Goal: Information Seeking & Learning: Learn about a topic

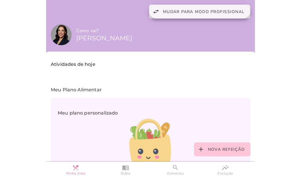
click at [188, 7] on button "swap_horiz Mudar para modo profissional" at bounding box center [199, 12] width 101 height 14
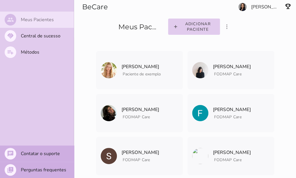
click at [0, 0] on slot "Meus Pacientes" at bounding box center [0, 0] width 0 height 0
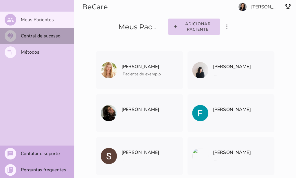
click at [34, 39] on mwc-list-item "handshake Central de sucesso" at bounding box center [37, 36] width 74 height 16
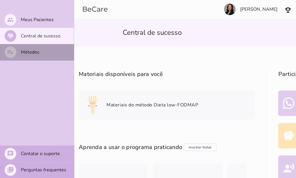
click at [0, 0] on slot "Métodos" at bounding box center [0, 0] width 0 height 0
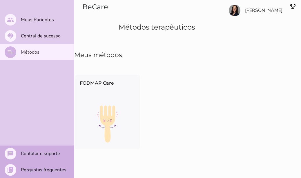
click at [263, 13] on section "[PERSON_NAME]" at bounding box center [256, 18] width 89 height 37
click at [281, 10] on section "[PERSON_NAME]" at bounding box center [256, 18] width 89 height 37
click at [0, 0] on slot "Contatar o suporte" at bounding box center [0, 0] width 0 height 0
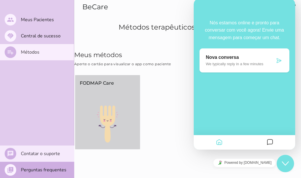
click at [105, 121] on img at bounding box center [107, 123] width 65 height 37
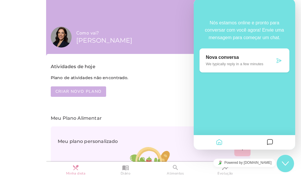
click at [289, 165] on div "Close Chat This icon closes the chat window." at bounding box center [284, 163] width 17 height 7
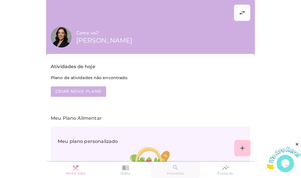
click at [0, 0] on slot "search" at bounding box center [0, 0] width 0 height 0
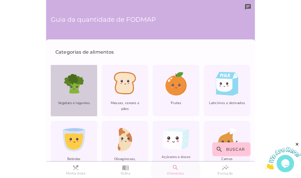
click at [77, 91] on icon at bounding box center [73, 88] width 13 height 12
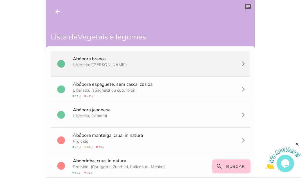
scroll to position [29, 0]
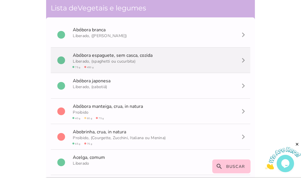
click at [90, 67] on span "circle 75 g circle 450 g" at bounding box center [83, 67] width 22 height 3
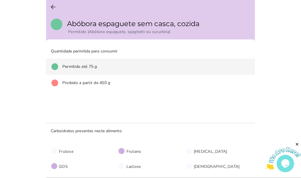
scroll to position [0, 0]
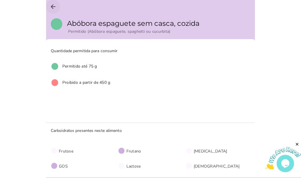
click at [51, 7] on icon "arrow_back" at bounding box center [53, 6] width 7 height 7
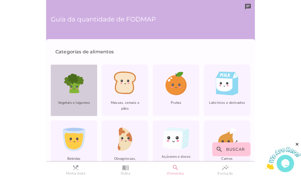
click at [58, 81] on div "Vegetais e legumes" at bounding box center [74, 90] width 46 height 51
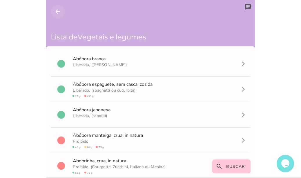
click at [56, 12] on icon "arrow_back" at bounding box center [57, 11] width 7 height 7
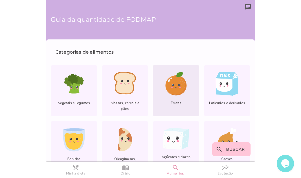
click at [165, 84] on icon at bounding box center [175, 84] width 20 height 19
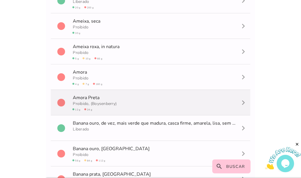
scroll to position [145, 0]
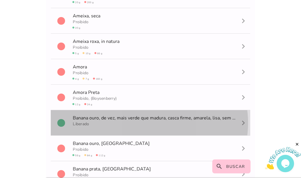
click at [233, 118] on span "B a n a n a o u r o , de vez, mais verde que madura, casca firme, amarela, lisa…" at bounding box center [187, 118] width 228 height 6
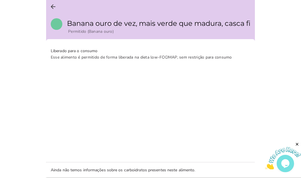
scroll to position [0, 0]
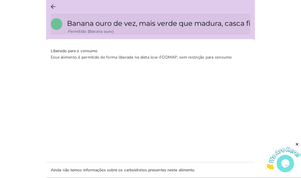
click at [220, 23] on h5 "B a n a n a o u r o de vez, mais verde que madura, casca firme, amarela, lisa, …" at bounding box center [158, 23] width 183 height 9
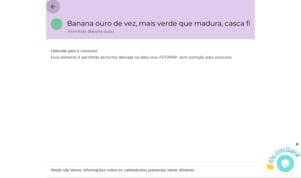
click at [54, 6] on icon "arrow_back" at bounding box center [53, 6] width 7 height 7
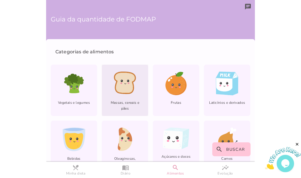
scroll to position [29, 0]
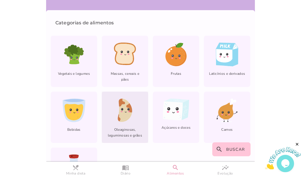
click at [115, 105] on div "lfm-list-nuts Oleaginosas, leguminosas e grãos" at bounding box center [125, 117] width 46 height 51
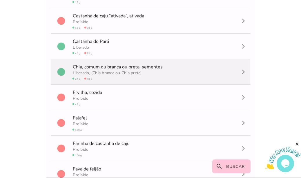
scroll to position [203, 0]
